Goal: Task Accomplishment & Management: Complete application form

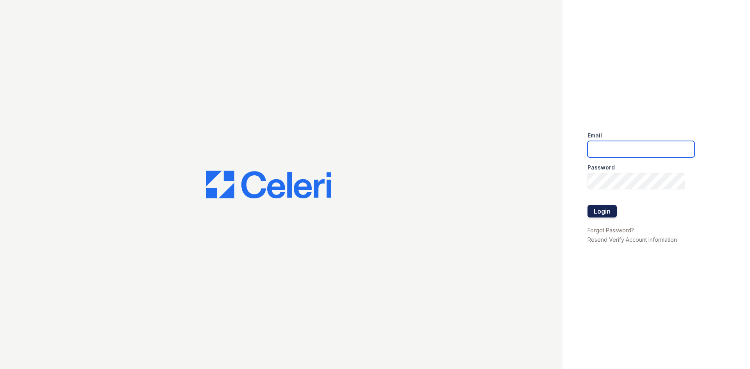
type input "[EMAIL_ADDRESS][DOMAIN_NAME]"
click at [601, 212] on button "Login" at bounding box center [601, 211] width 29 height 12
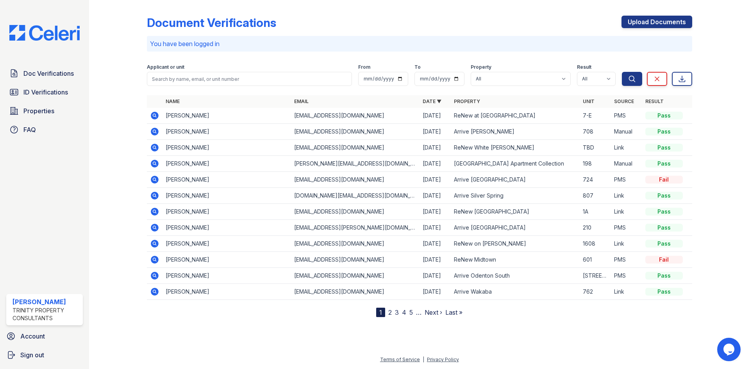
click at [195, 89] on div at bounding box center [419, 90] width 545 height 3
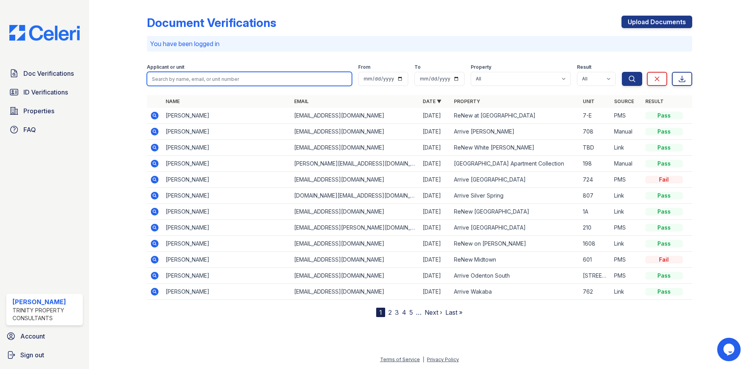
drag, startPoint x: 198, startPoint y: 80, endPoint x: 203, endPoint y: 77, distance: 6.2
click at [198, 80] on input "search" at bounding box center [249, 79] width 205 height 14
type input "summersong"
click at [622, 72] on button "Search" at bounding box center [632, 79] width 20 height 14
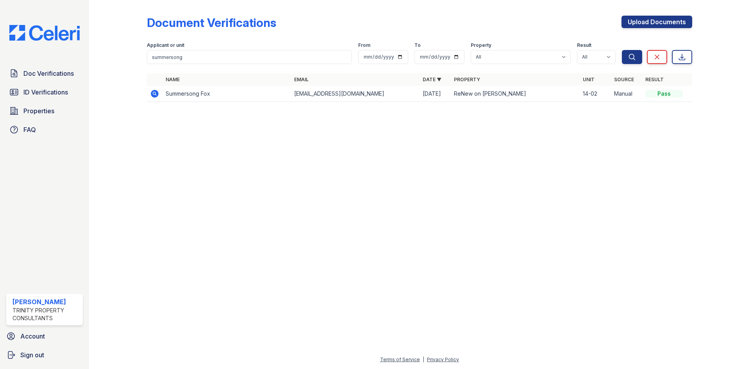
click at [153, 96] on icon at bounding box center [155, 94] width 8 height 8
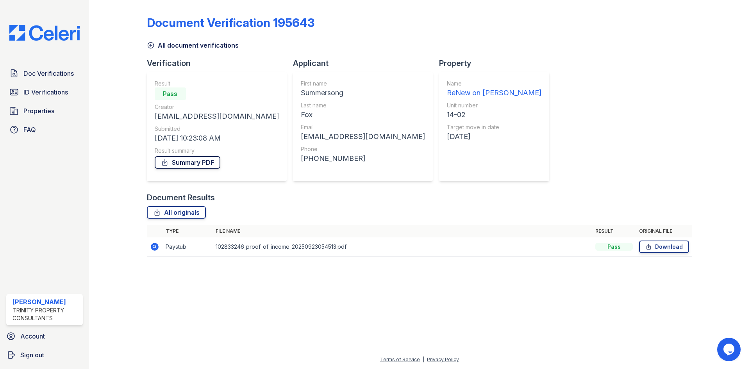
click at [189, 162] on link "Summary PDF" at bounding box center [188, 162] width 66 height 12
click at [157, 46] on link "All document verifications" at bounding box center [193, 45] width 92 height 9
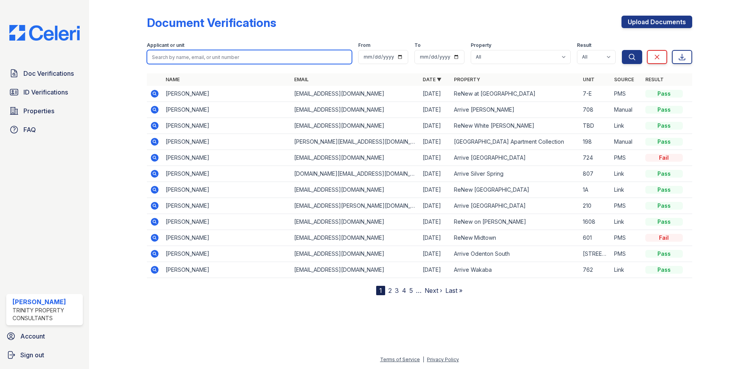
click at [205, 60] on input "search" at bounding box center [249, 57] width 205 height 14
type input "tara b"
click at [622, 50] on button "Search" at bounding box center [632, 57] width 20 height 14
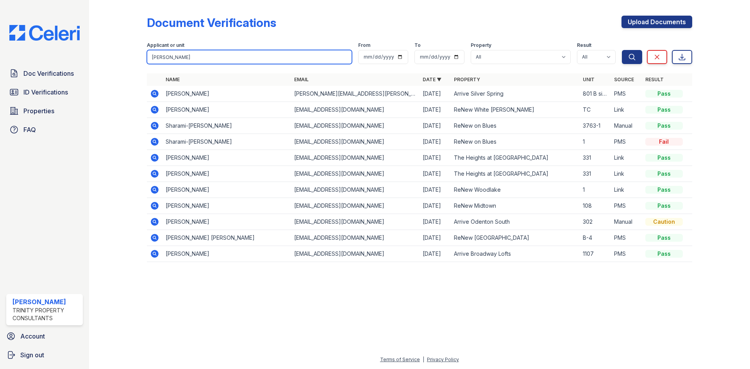
click at [192, 62] on input "tara b" at bounding box center [249, 57] width 205 height 14
type input "tara broyles"
click at [622, 50] on button "Search" at bounding box center [632, 57] width 20 height 14
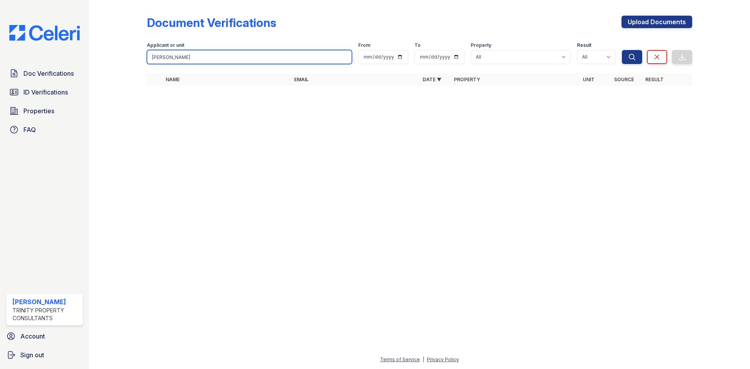
drag, startPoint x: 305, startPoint y: 57, endPoint x: 7, endPoint y: 54, distance: 297.9
click at [7, 54] on div "Doc Verifications ID Verifications Properties FAQ Emilly Alfieri Trinity Proper…" at bounding box center [375, 184] width 750 height 369
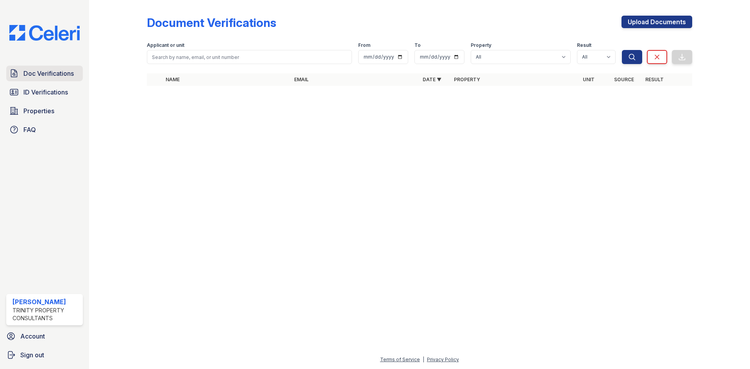
click at [52, 77] on span "Doc Verifications" at bounding box center [48, 73] width 50 height 9
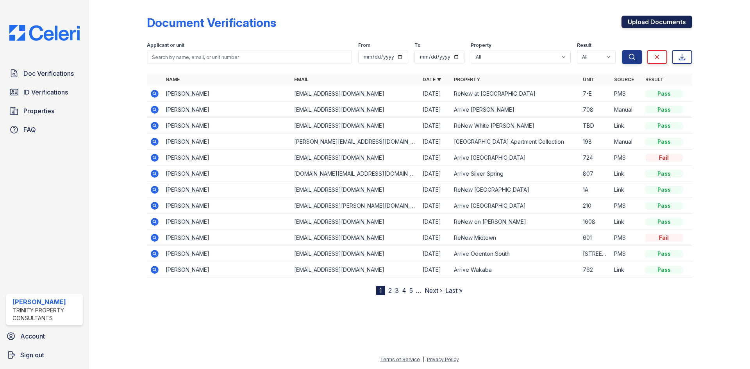
click at [672, 20] on link "Upload Documents" at bounding box center [656, 22] width 71 height 12
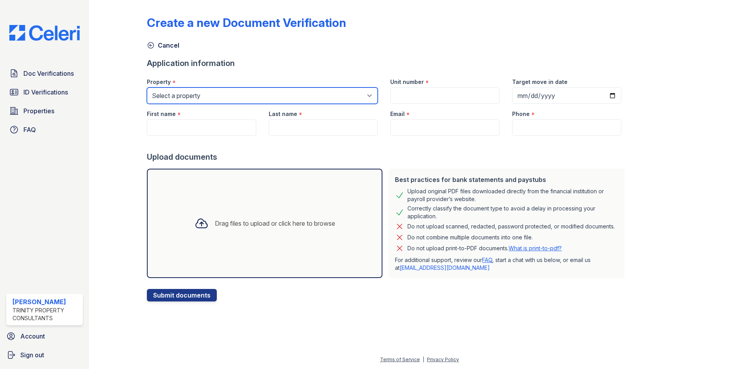
click at [196, 96] on select "Select a property 888 at Grand Hope Park Alturas Andrews Alturas Cedar Hills Al…" at bounding box center [262, 95] width 231 height 16
